Goal: Transaction & Acquisition: Download file/media

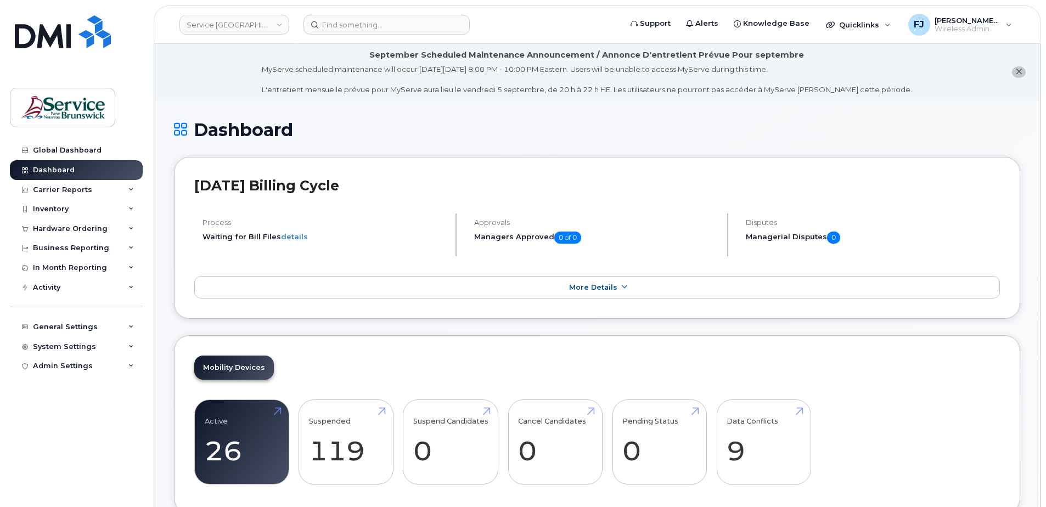
drag, startPoint x: 145, startPoint y: 0, endPoint x: 400, endPoint y: 103, distance: 274.8
click at [129, 191] on icon at bounding box center [130, 189] width 5 height 5
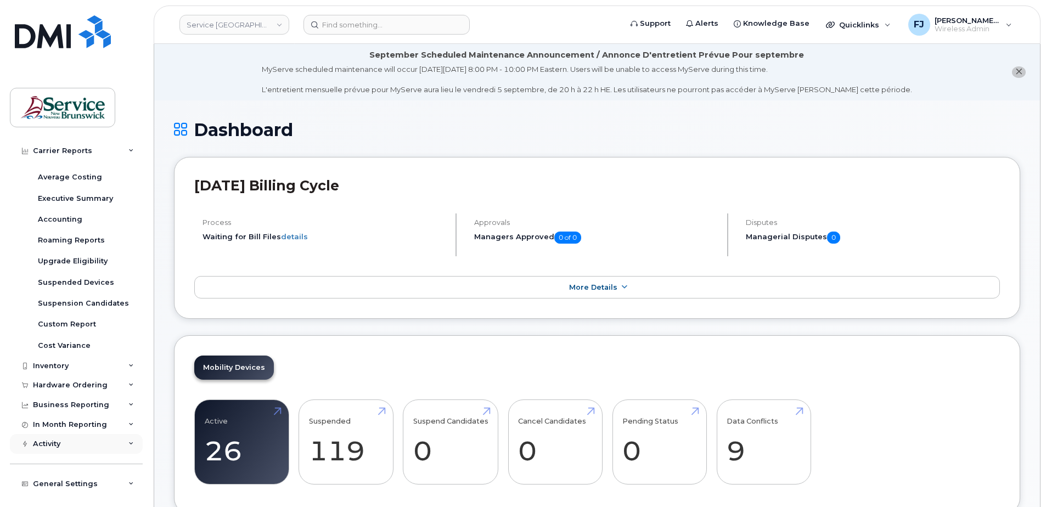
scroll to position [158, 0]
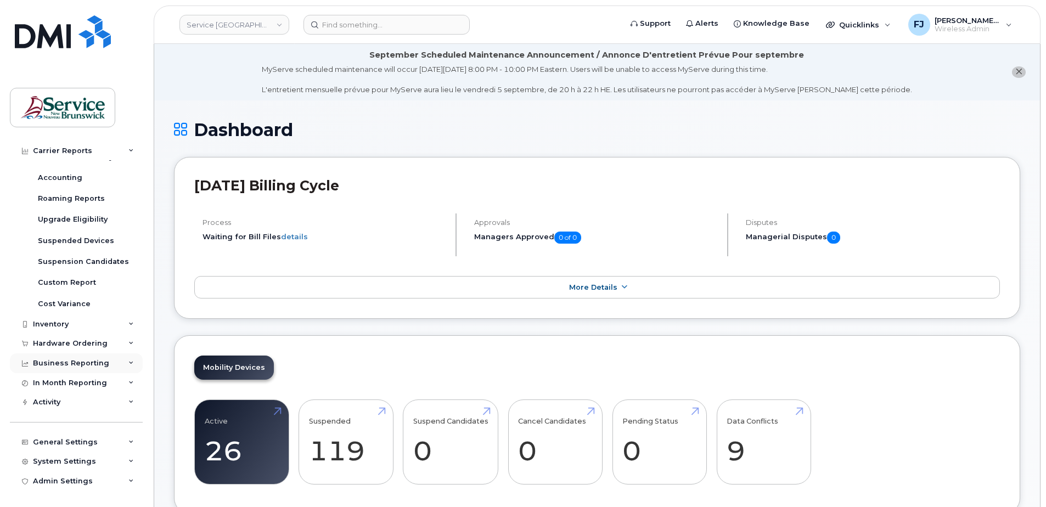
click at [125, 362] on div "Business Reporting" at bounding box center [76, 364] width 133 height 20
click at [130, 384] on icon at bounding box center [130, 382] width 5 height 5
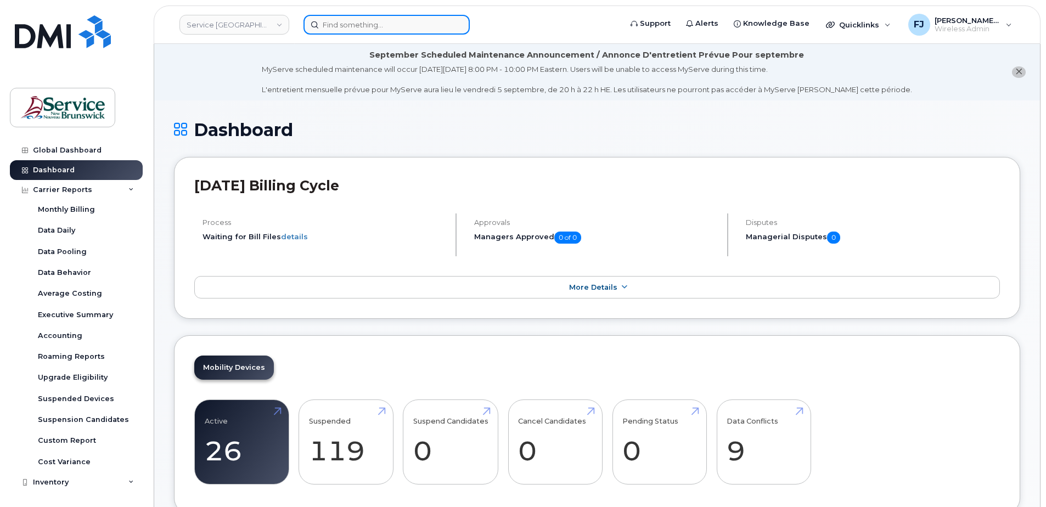
click at [388, 25] on input at bounding box center [387, 25] width 166 height 20
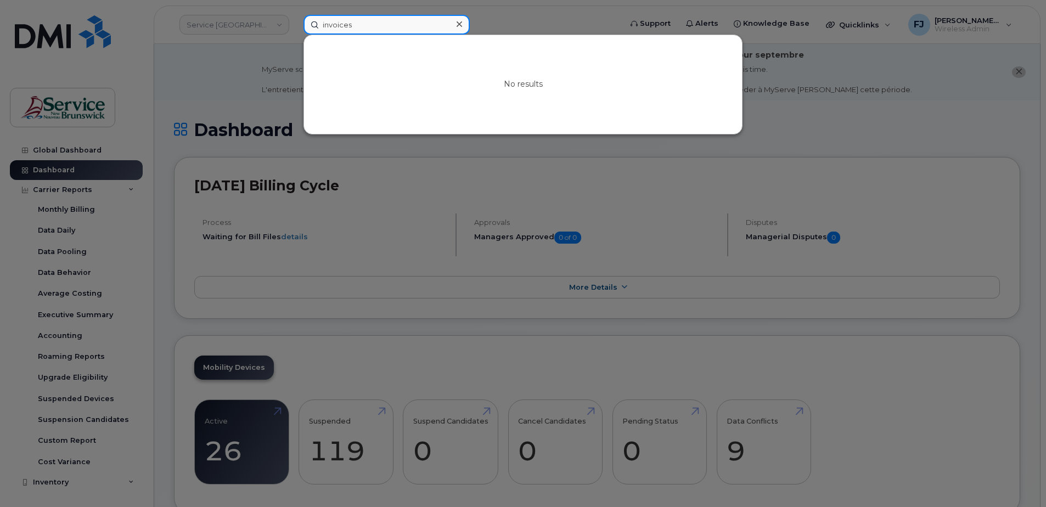
type input "invoices"
click at [267, 80] on div at bounding box center [523, 253] width 1046 height 507
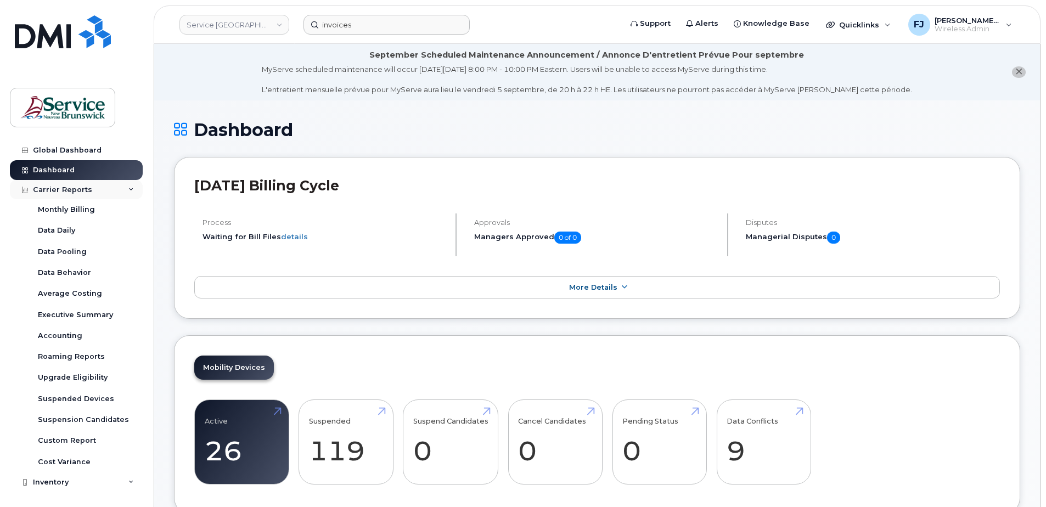
click at [123, 188] on div "Carrier Reports" at bounding box center [76, 190] width 133 height 20
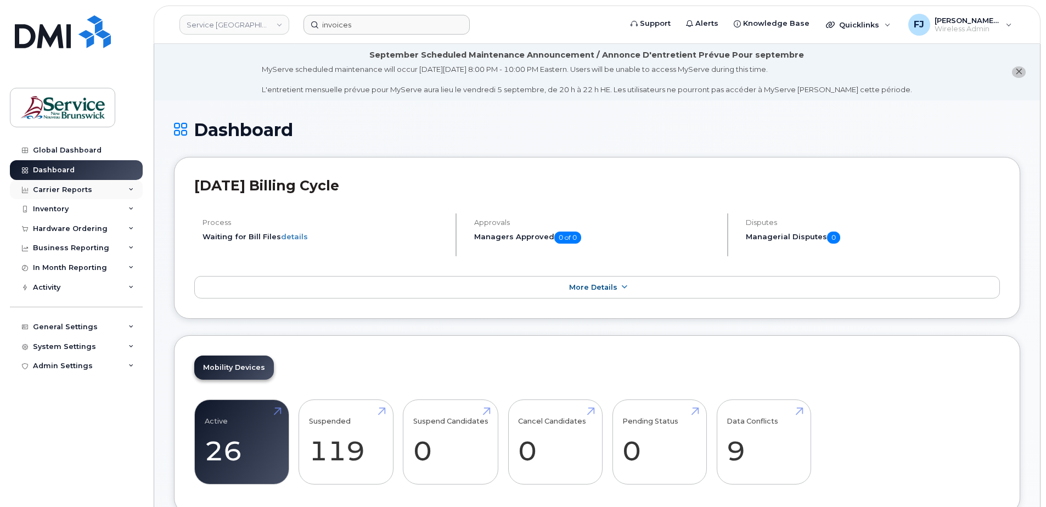
click at [123, 188] on div "Carrier Reports" at bounding box center [76, 190] width 133 height 20
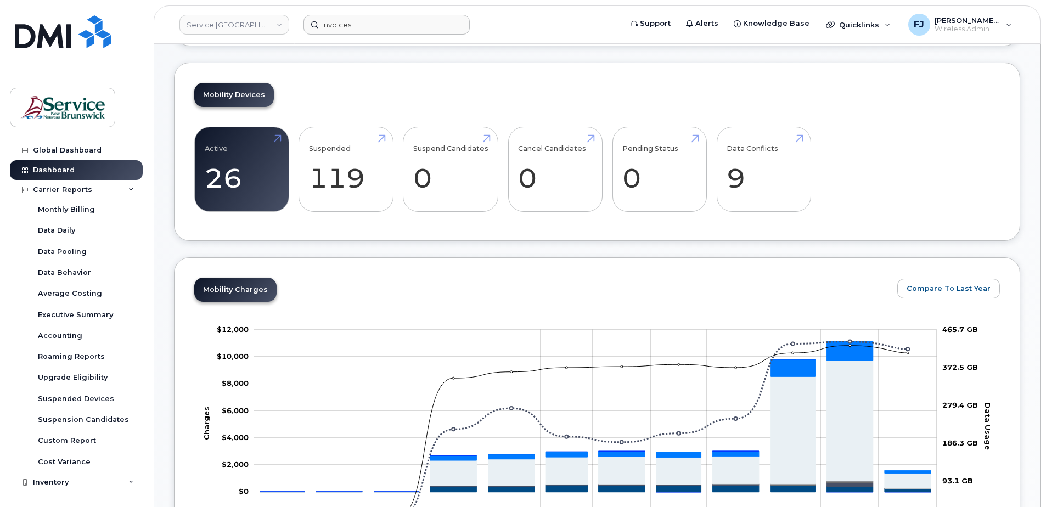
scroll to position [274, 0]
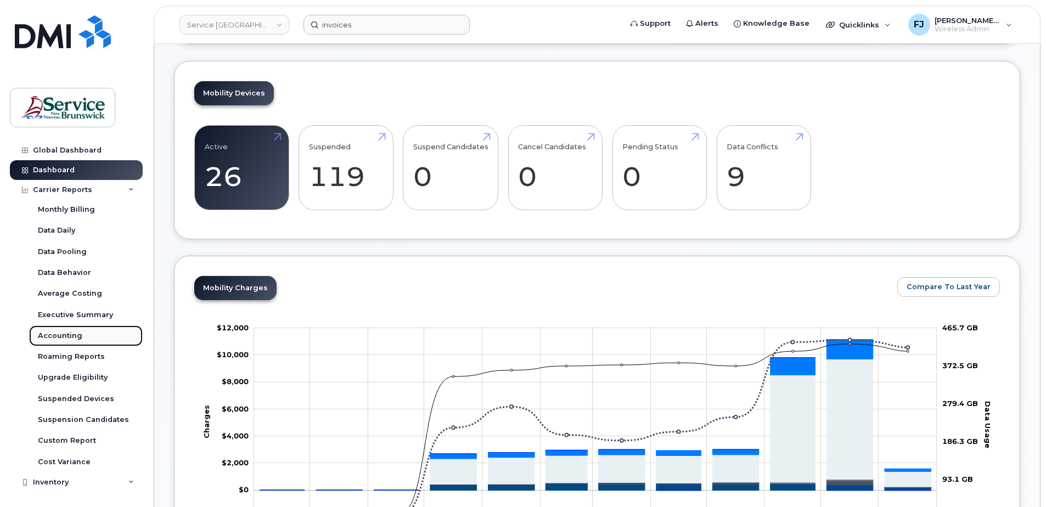
click at [63, 337] on div "Accounting" at bounding box center [60, 336] width 44 height 10
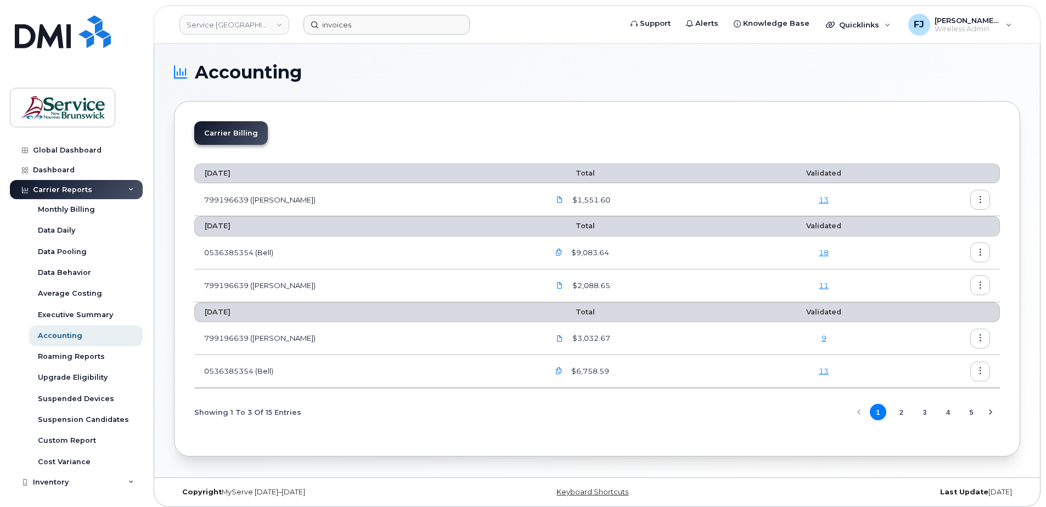
click at [981, 198] on icon "button" at bounding box center [980, 200] width 7 height 7
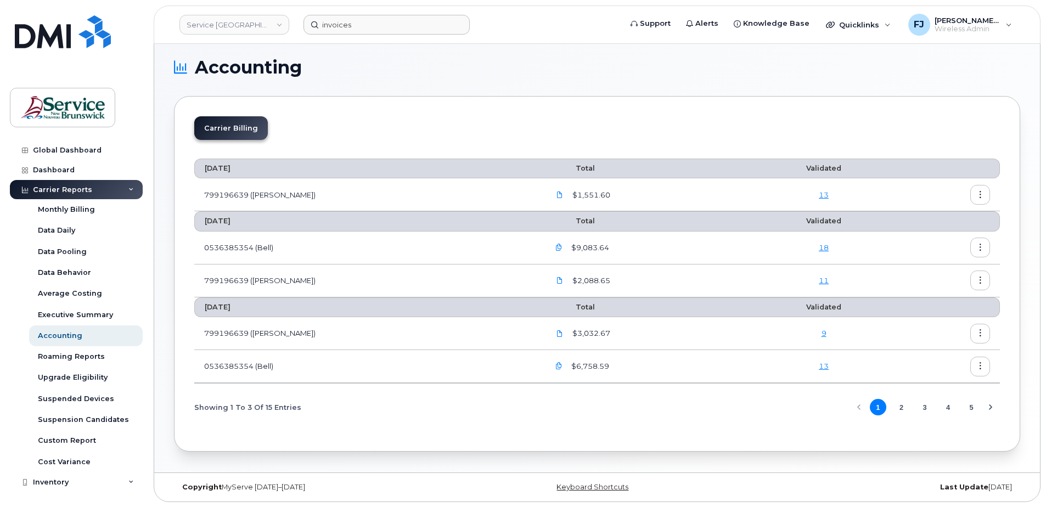
scroll to position [5, 0]
click at [951, 407] on button "4" at bounding box center [948, 407] width 16 height 16
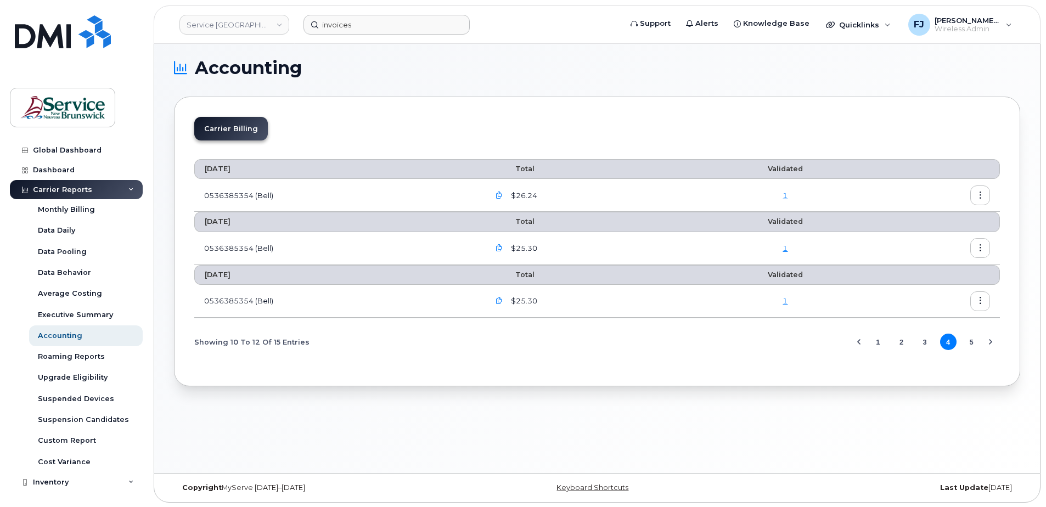
scroll to position [5, 0]
click at [880, 340] on button "1" at bounding box center [878, 341] width 16 height 16
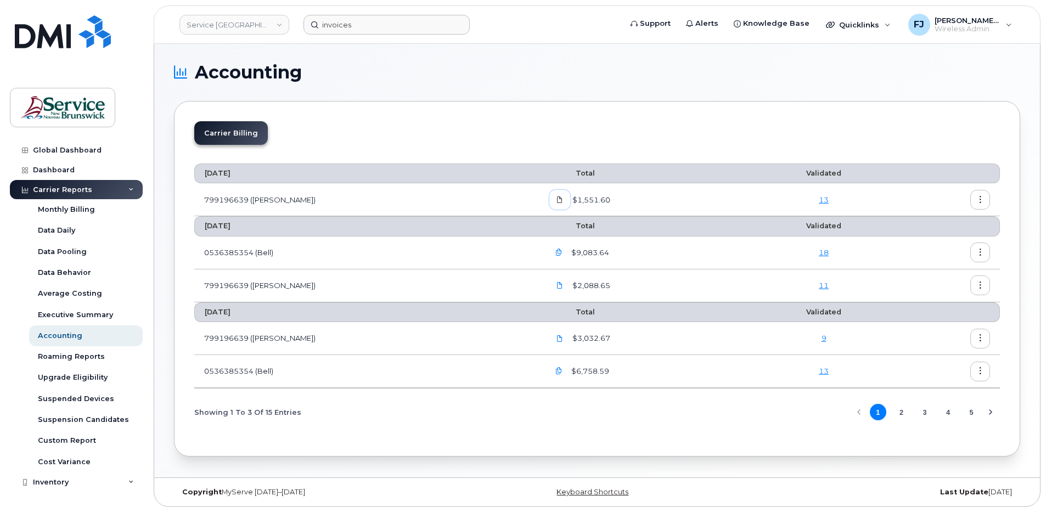
click at [557, 200] on icon at bounding box center [560, 200] width 7 height 7
click at [278, 250] on td "0536385354 (Bell)" at bounding box center [366, 253] width 345 height 33
click at [556, 252] on icon "button" at bounding box center [559, 252] width 7 height 7
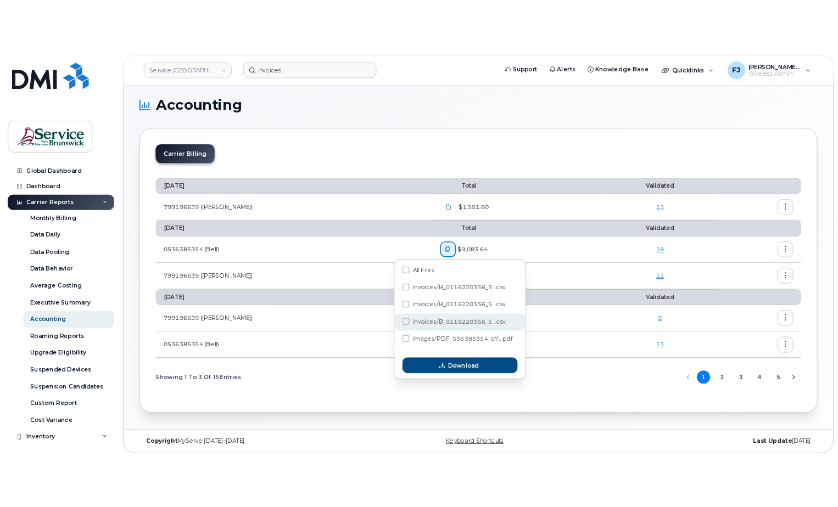
scroll to position [5, 0]
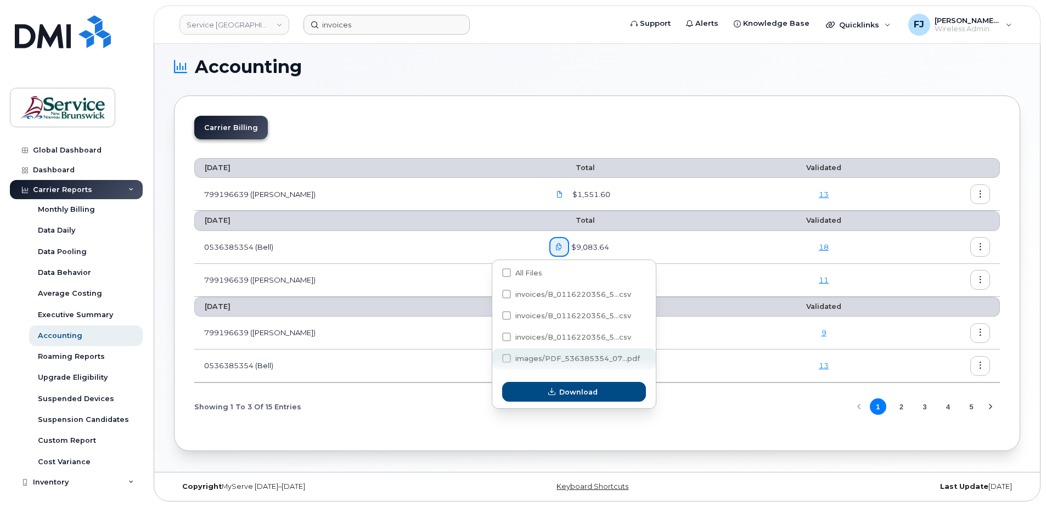
click at [538, 357] on span "images/PDF_536385354_07...pdf" at bounding box center [578, 359] width 125 height 8
click at [495, 357] on input "images/PDF_536385354_07...pdf" at bounding box center [491, 358] width 5 height 5
checkbox input "true"
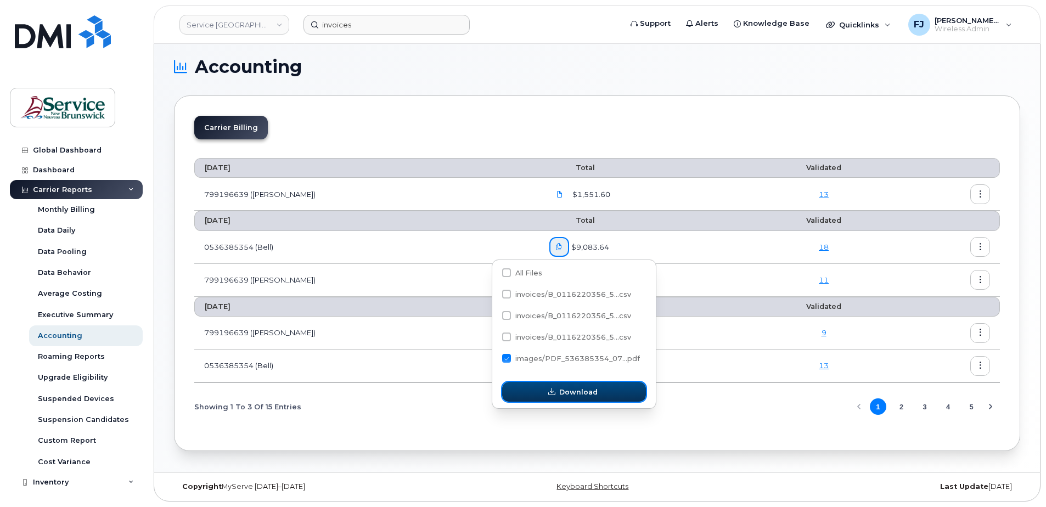
click at [550, 390] on icon "button" at bounding box center [551, 392] width 7 height 7
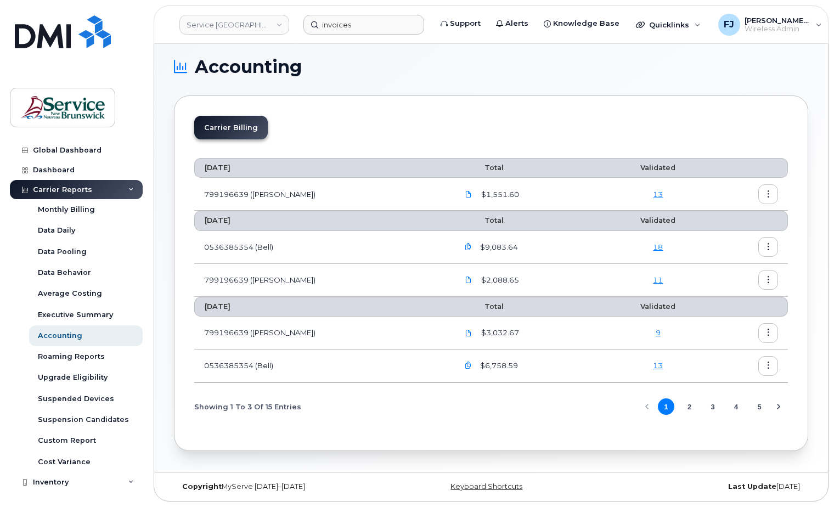
click at [653, 197] on link "13" at bounding box center [658, 194] width 10 height 9
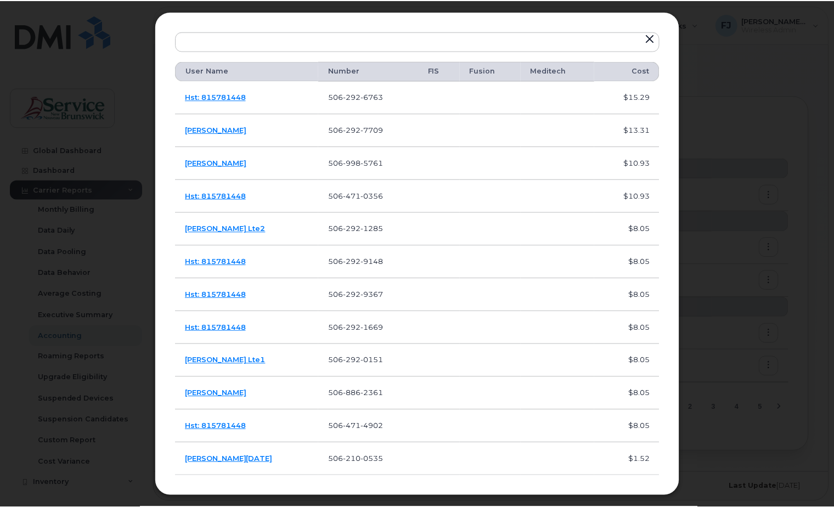
scroll to position [79, 0]
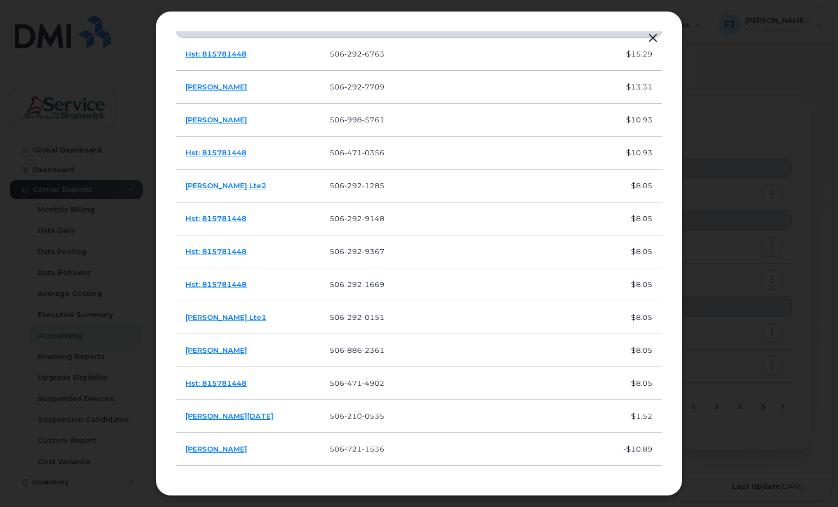
click at [712, 158] on div at bounding box center [419, 253] width 838 height 507
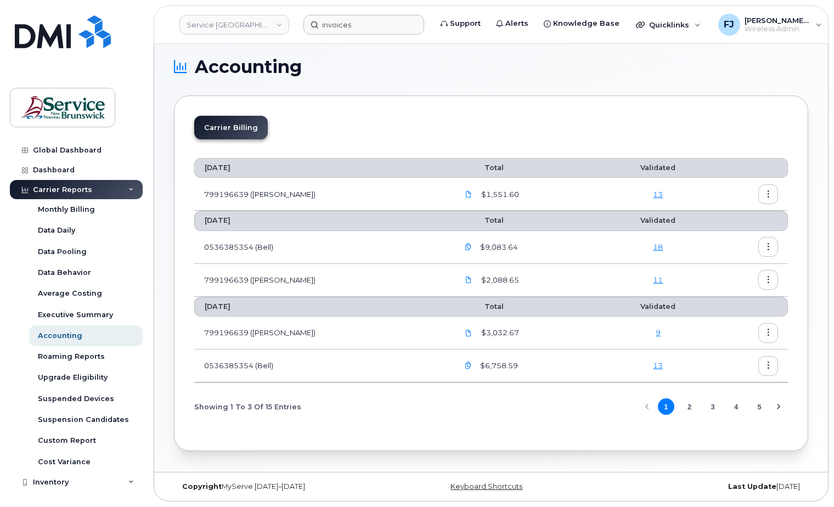
click at [465, 248] on icon "button" at bounding box center [468, 247] width 7 height 7
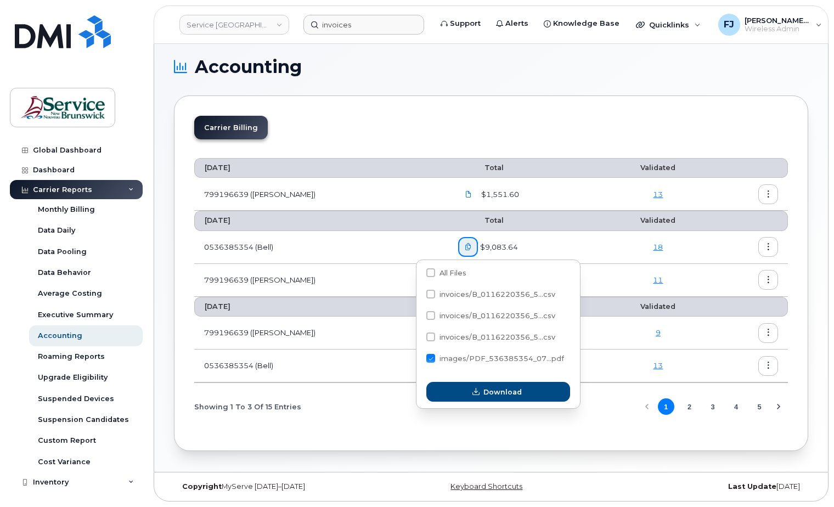
click at [365, 405] on div "Showing 1 To 3 Of 15 Entries 1 2 3 4 5" at bounding box center [491, 407] width 594 height 28
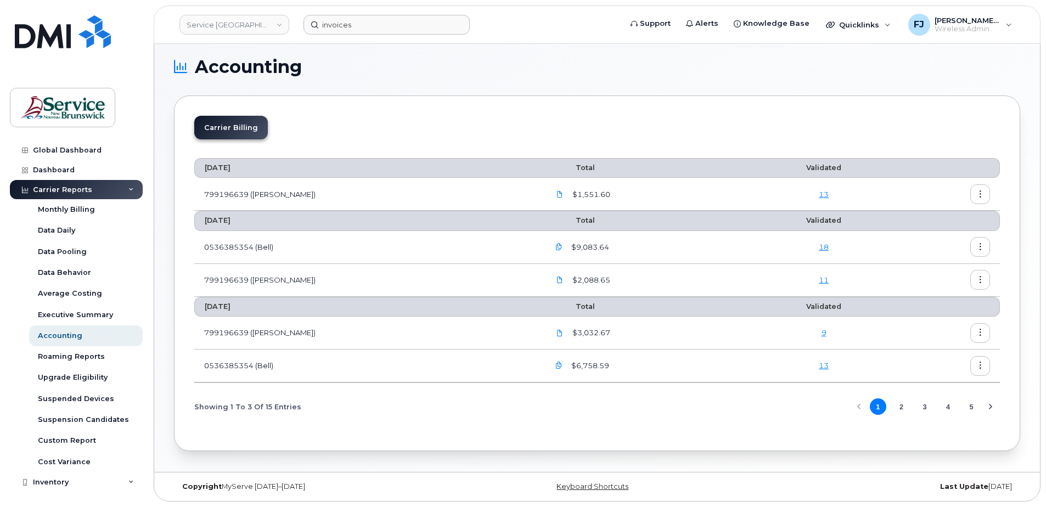
click at [550, 367] on button "button" at bounding box center [560, 366] width 20 height 20
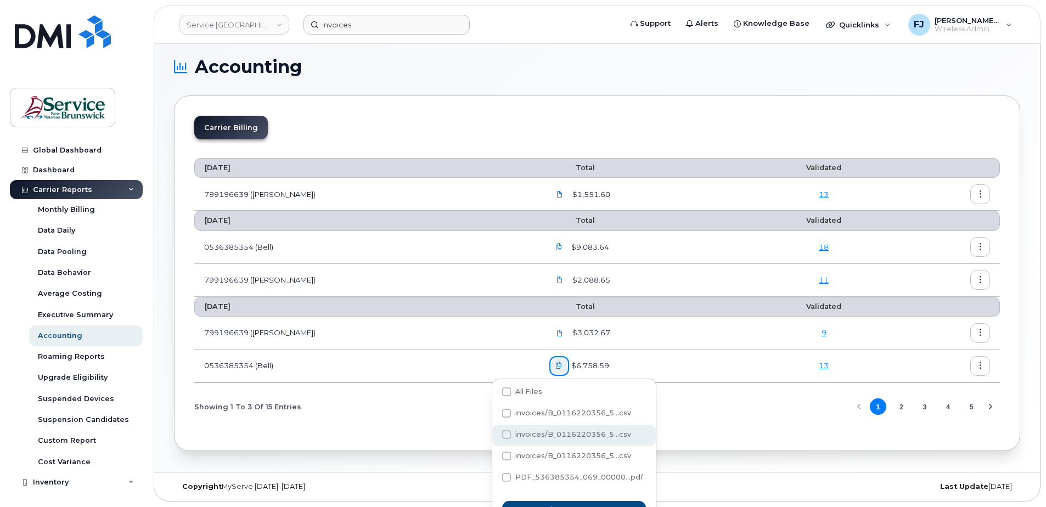
click at [578, 433] on span "invoices/B_0116220356_5...csv" at bounding box center [574, 434] width 116 height 8
click at [495, 433] on input "invoices/B_0116220356_5...csv" at bounding box center [491, 435] width 5 height 5
checkbox input "true"
click at [584, 505] on button "Download" at bounding box center [574, 511] width 144 height 20
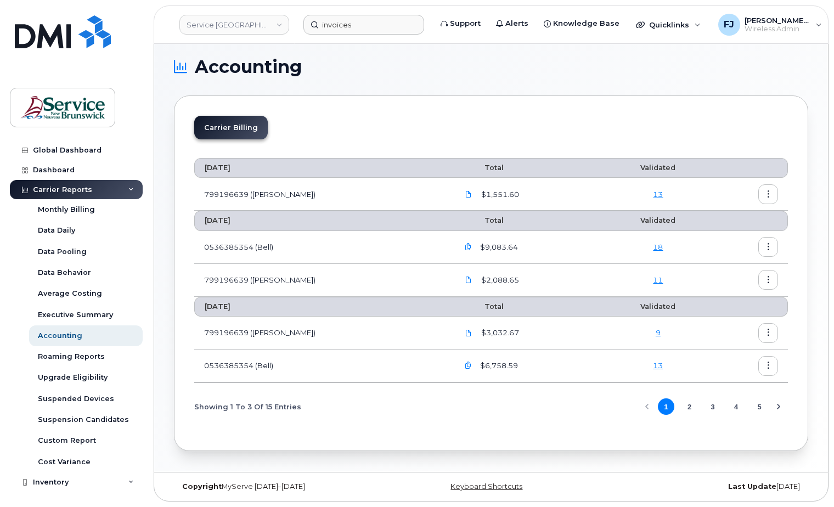
click at [348, 271] on td "799196639 ([PERSON_NAME])" at bounding box center [321, 280] width 254 height 33
click at [465, 245] on icon "button" at bounding box center [468, 247] width 7 height 7
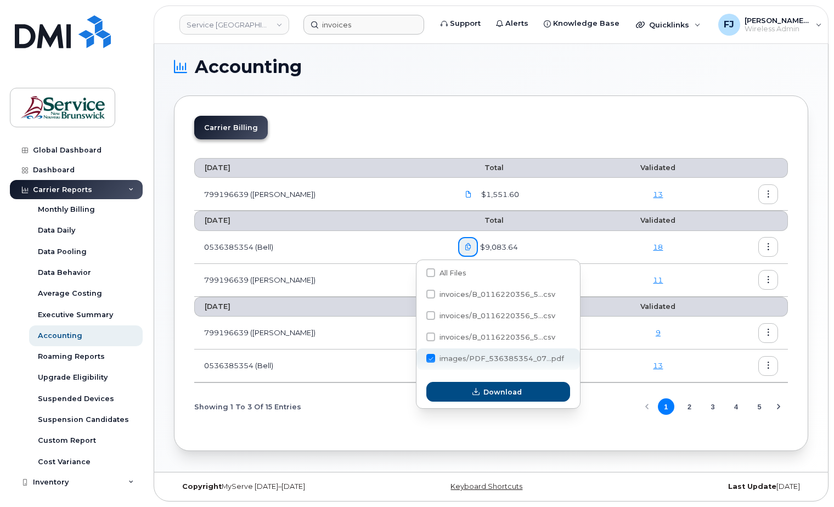
click at [430, 358] on span at bounding box center [431, 358] width 9 height 9
click at [419, 358] on input "images/PDF_536385354_07...pdf" at bounding box center [415, 358] width 5 height 5
checkbox input "false"
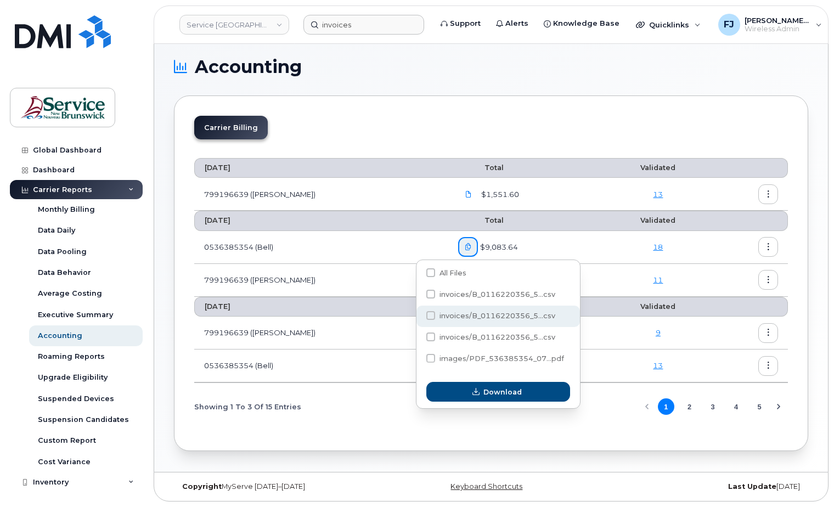
click at [430, 316] on span at bounding box center [431, 315] width 9 height 9
click at [419, 316] on input "invoices/B_0116220356_5...csv" at bounding box center [415, 315] width 5 height 5
checkbox input "true"
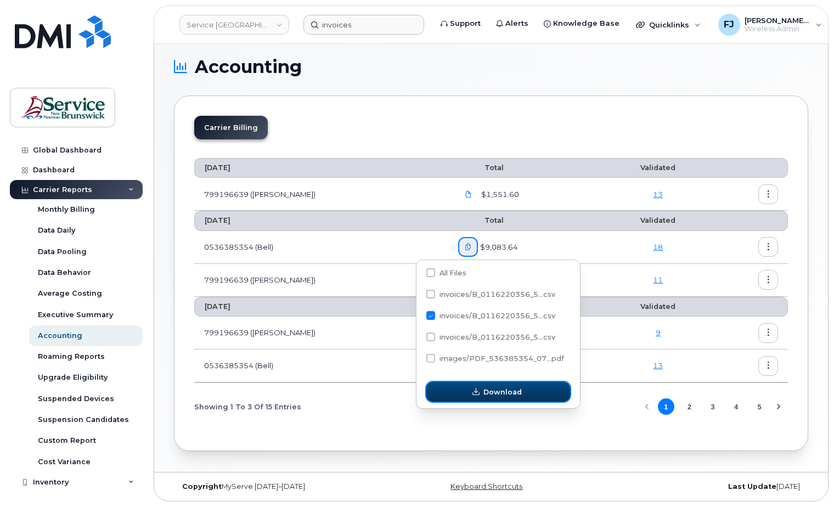
click at [475, 387] on span "button" at bounding box center [476, 392] width 10 height 10
